Goal: Information Seeking & Learning: Learn about a topic

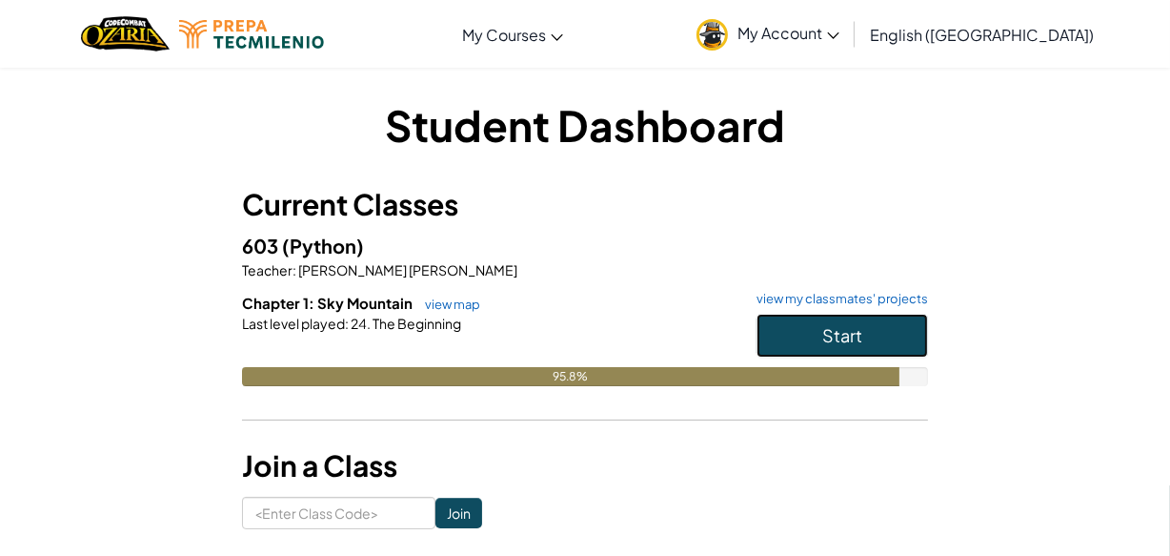
click at [822, 330] on span "Start" at bounding box center [842, 335] width 40 height 22
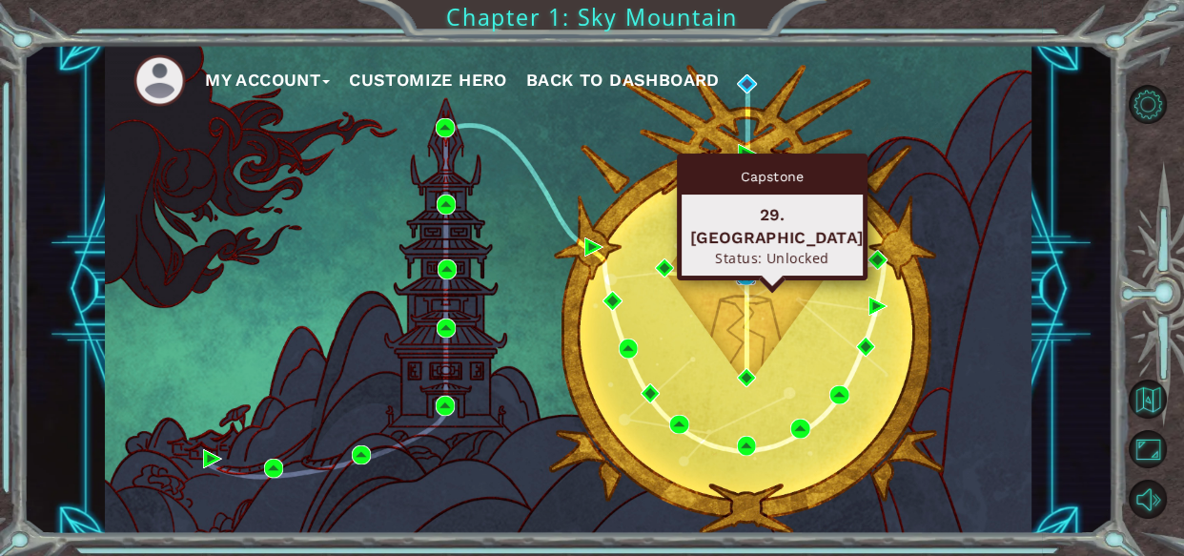
click at [743, 274] on img at bounding box center [745, 275] width 19 height 19
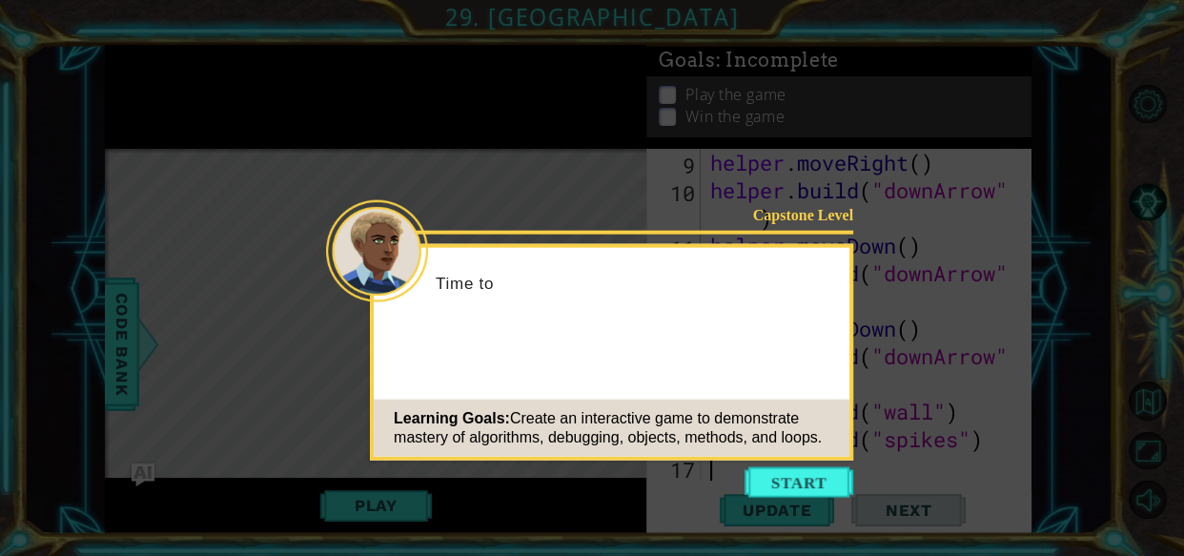
scroll to position [359, 0]
click at [791, 487] on button "Start" at bounding box center [798, 482] width 109 height 30
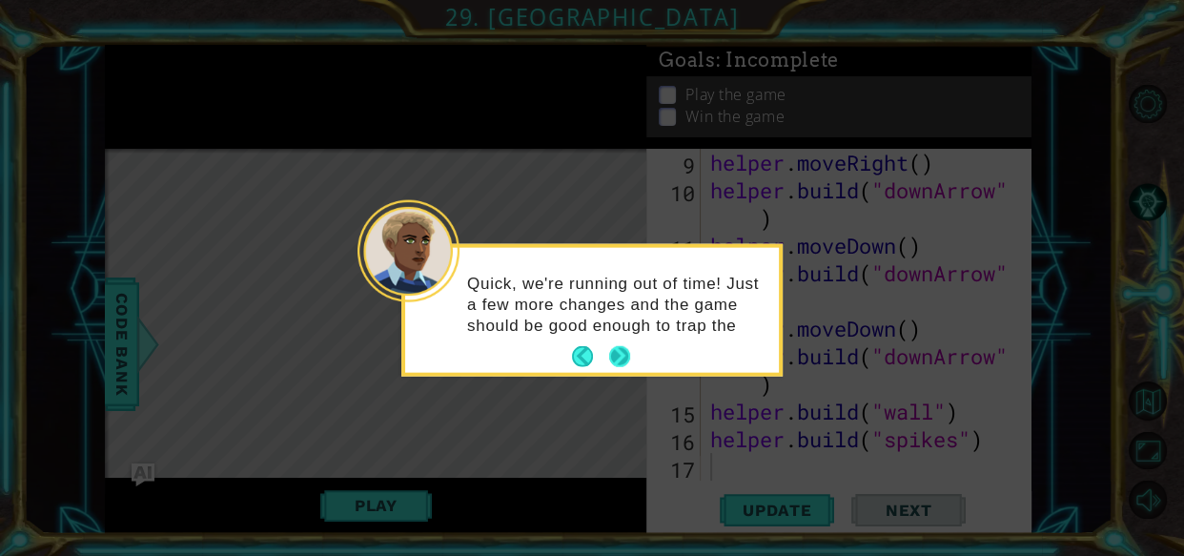
click at [616, 335] on p "Quick, we're running out of time! Just a few more changes and the game should b…" at bounding box center [616, 304] width 298 height 63
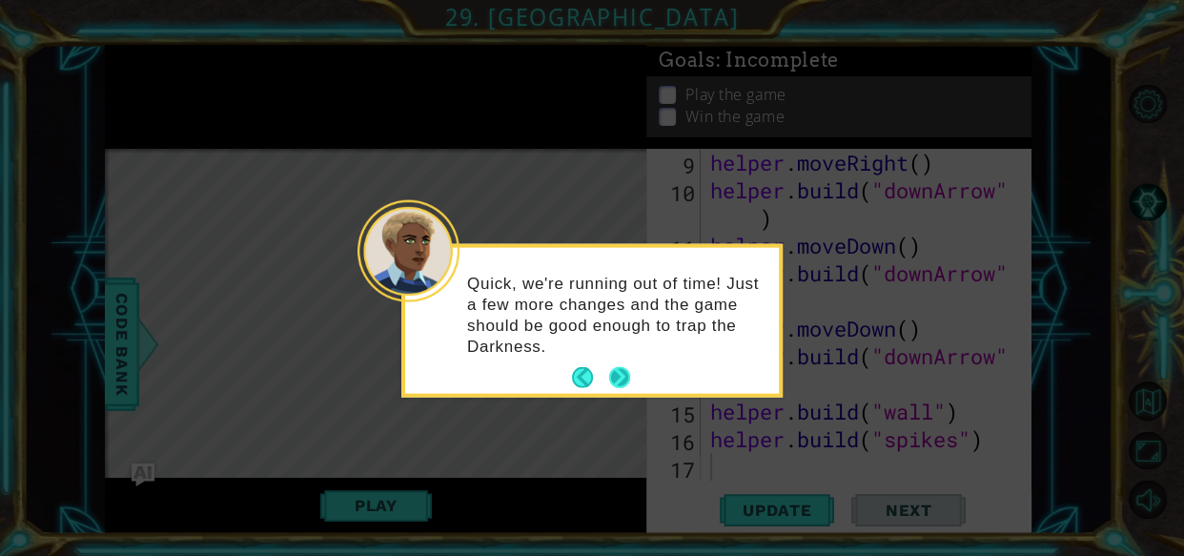
click at [616, 354] on p "Quick, we're running out of time! Just a few more changes and the game should b…" at bounding box center [616, 315] width 298 height 84
click at [613, 375] on button "Next" at bounding box center [620, 378] width 26 height 26
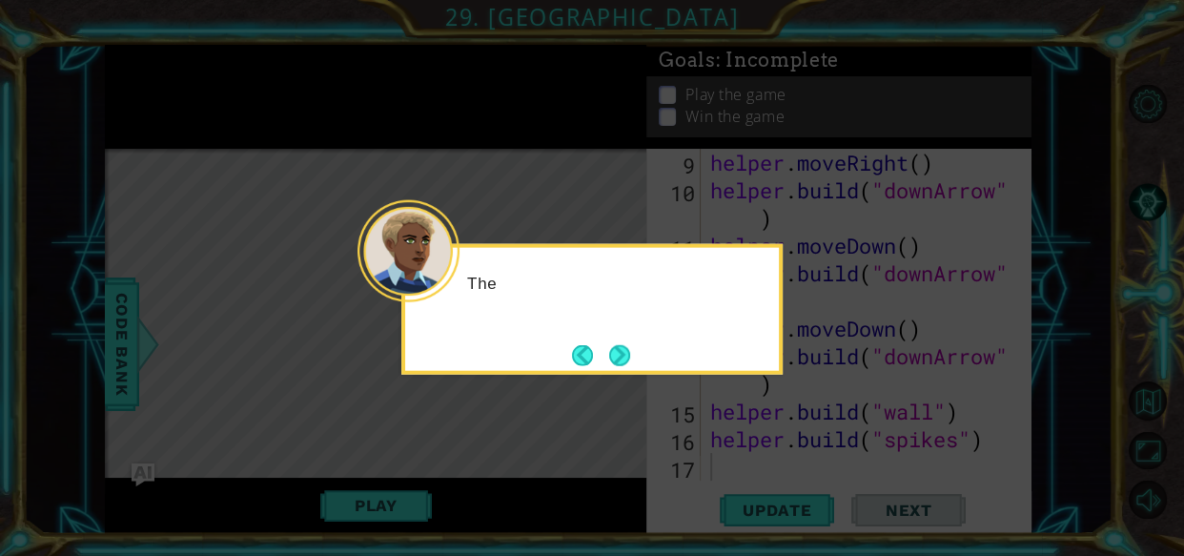
click at [613, 375] on icon at bounding box center [592, 278] width 1184 height 556
click at [619, 347] on button "Next" at bounding box center [619, 354] width 23 height 23
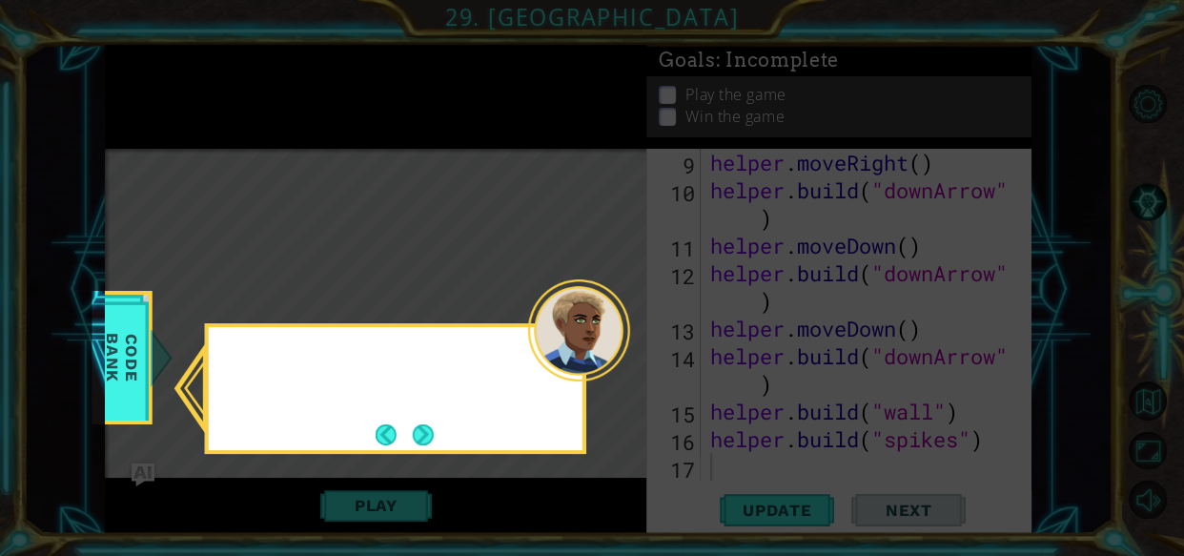
click at [619, 347] on div at bounding box center [579, 330] width 102 height 102
click at [423, 435] on button "Next" at bounding box center [423, 434] width 22 height 22
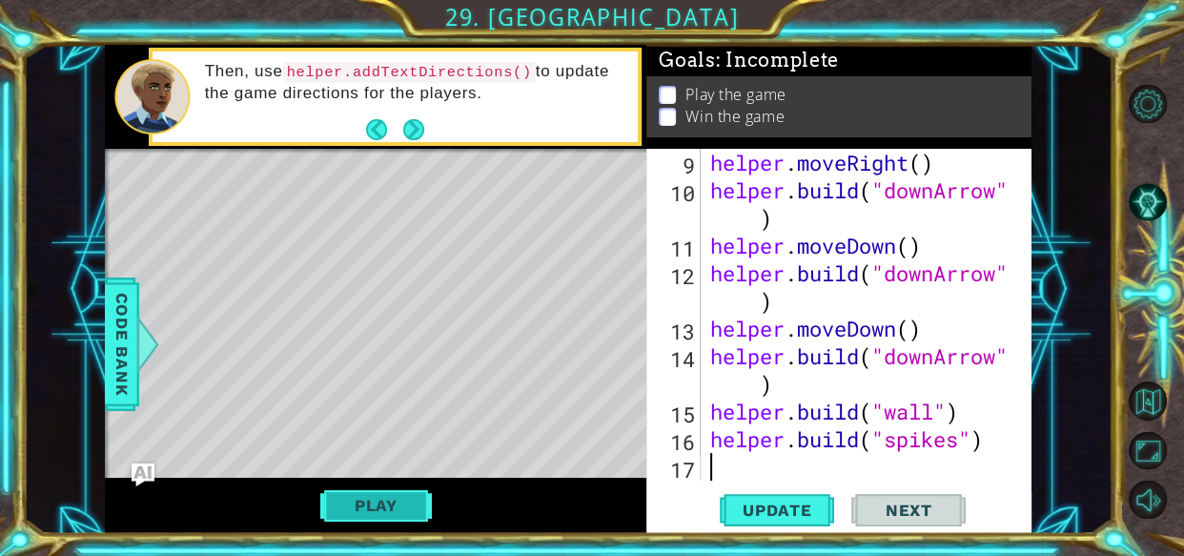
click at [382, 494] on button "Play" at bounding box center [376, 505] width 112 height 36
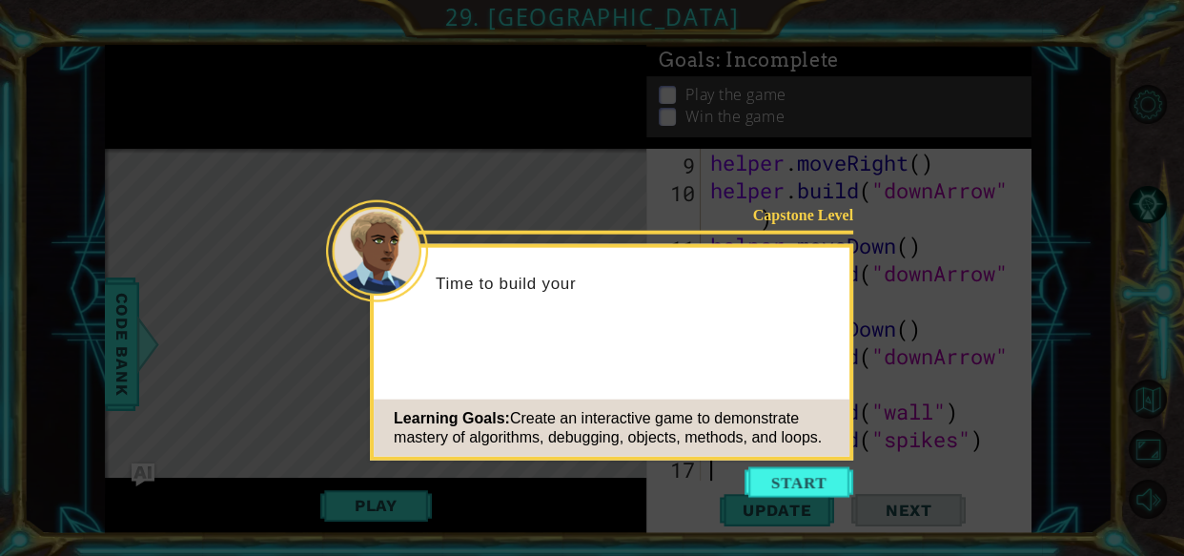
scroll to position [359, 0]
click at [806, 480] on button "Start" at bounding box center [798, 482] width 109 height 30
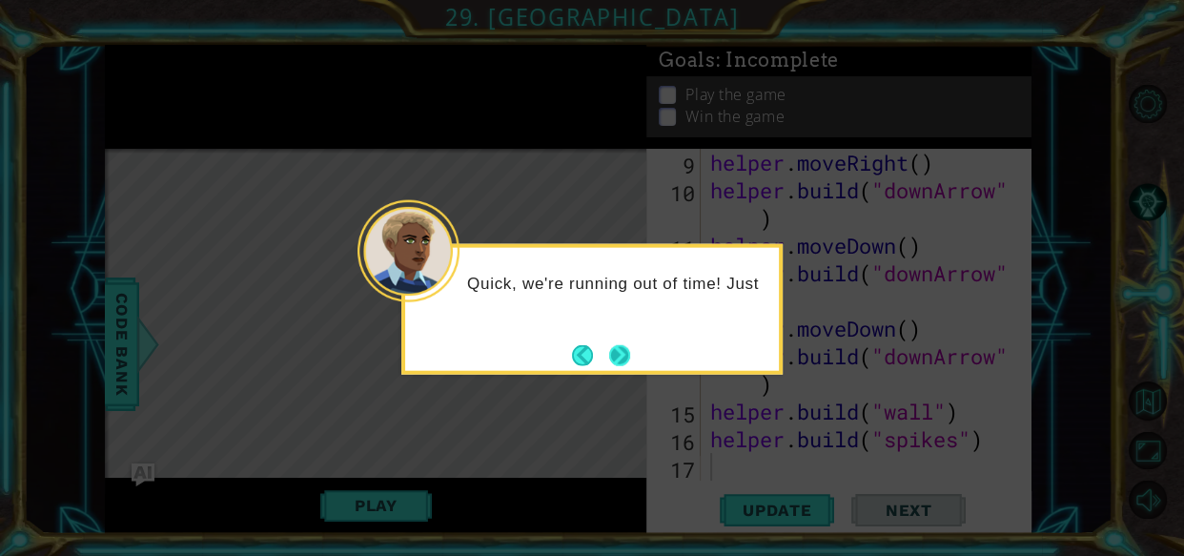
click at [619, 366] on button "Next" at bounding box center [620, 355] width 26 height 26
click at [619, 366] on button "Next" at bounding box center [619, 354] width 23 height 23
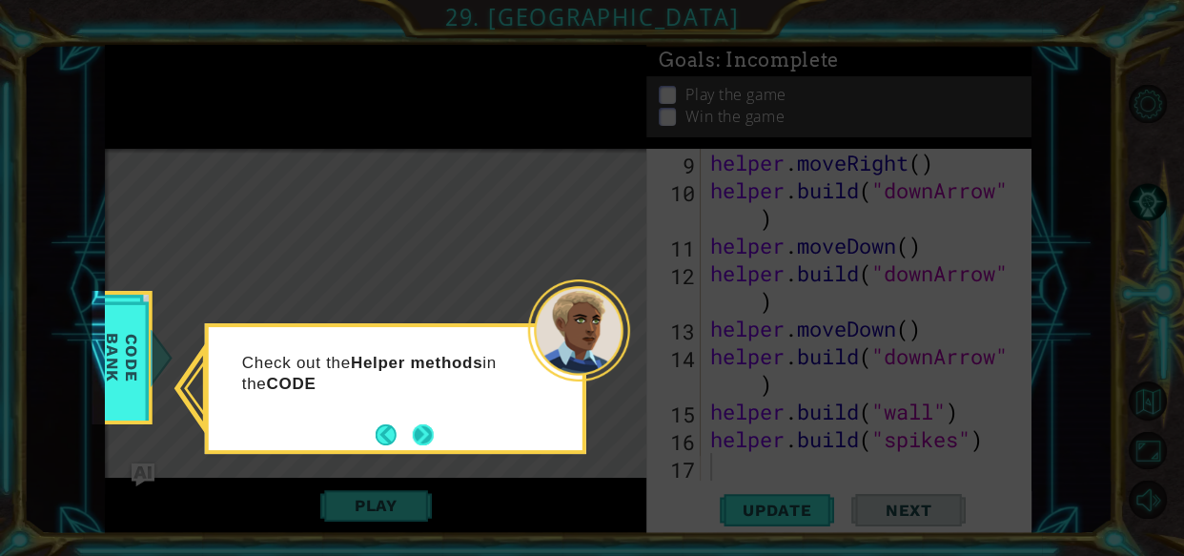
click at [422, 430] on button "Next" at bounding box center [423, 434] width 22 height 22
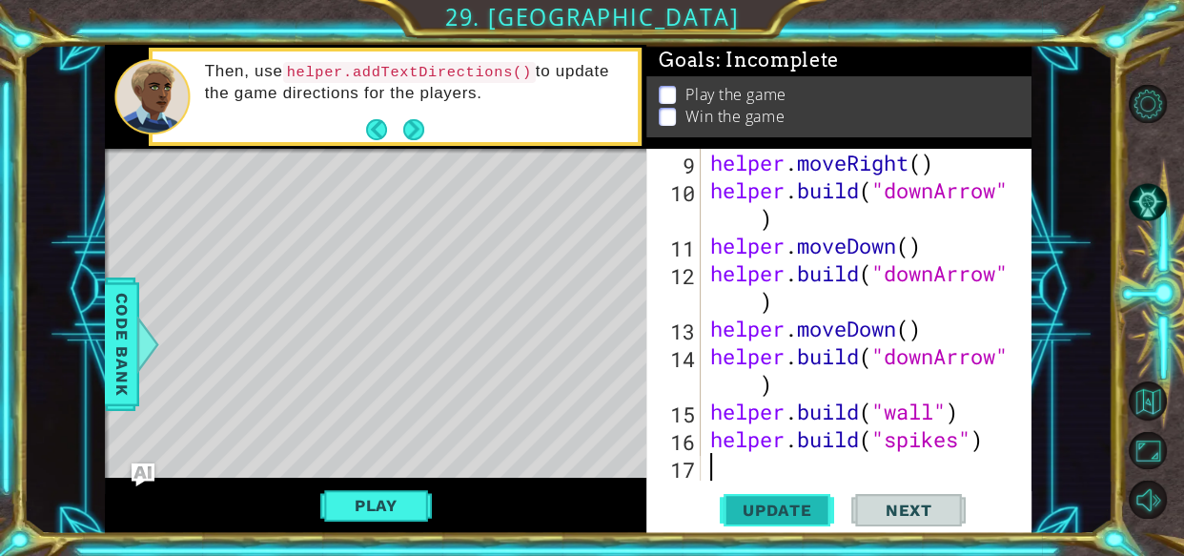
click at [747, 496] on button "Update" at bounding box center [777, 510] width 114 height 38
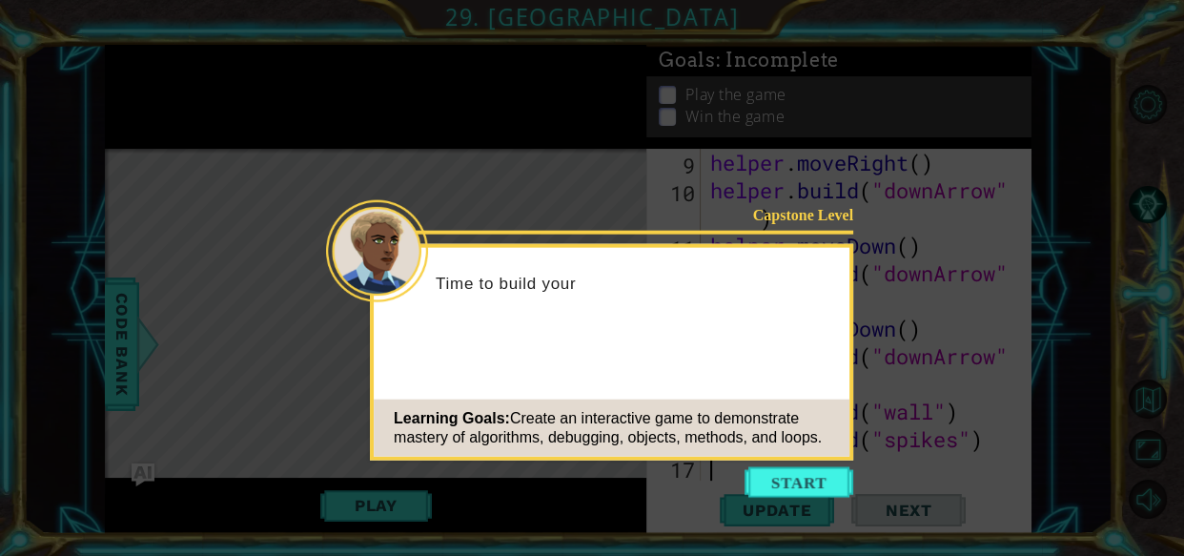
scroll to position [359, 0]
